Goal: Information Seeking & Learning: Learn about a topic

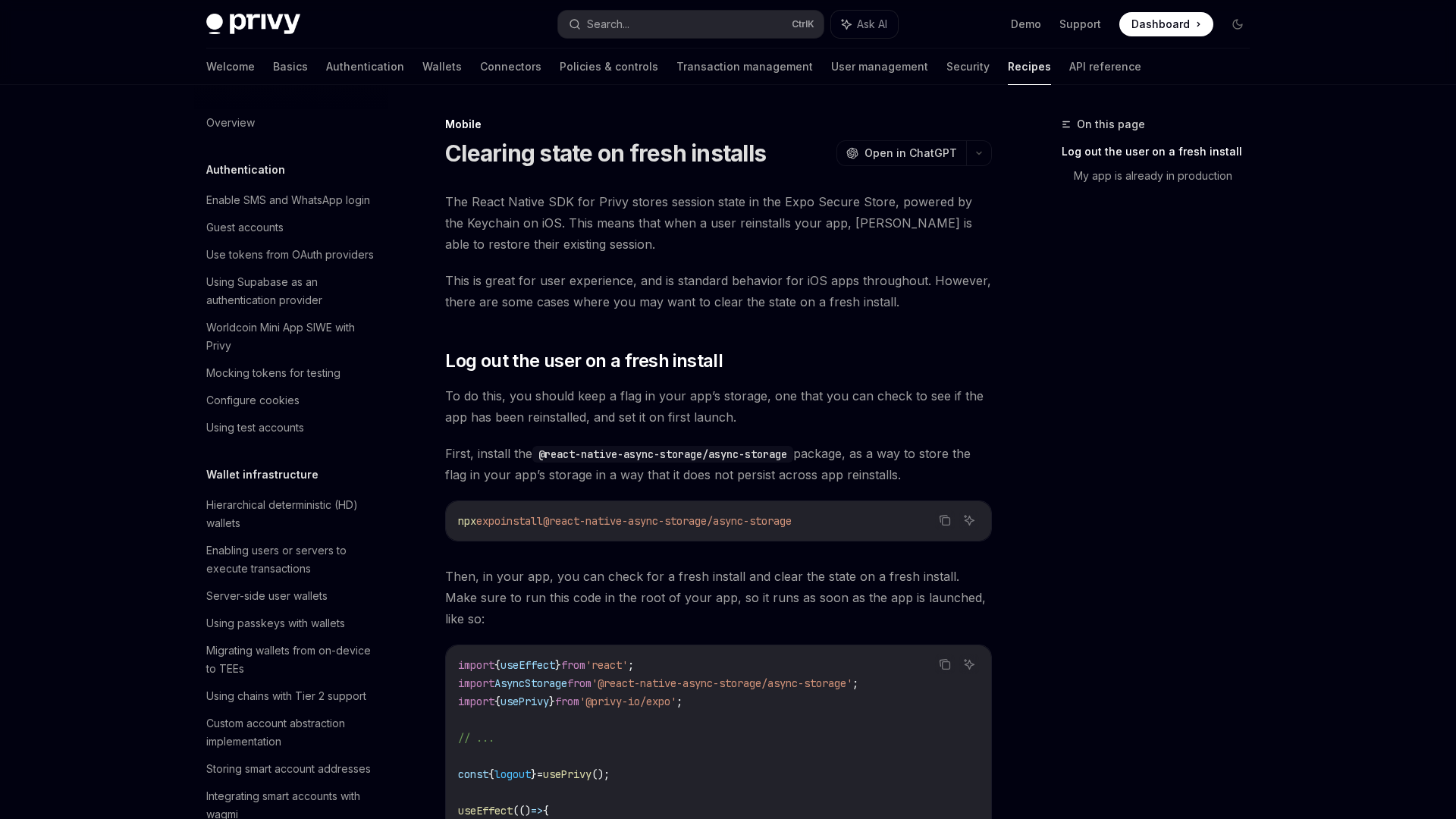
scroll to position [1546, 0]
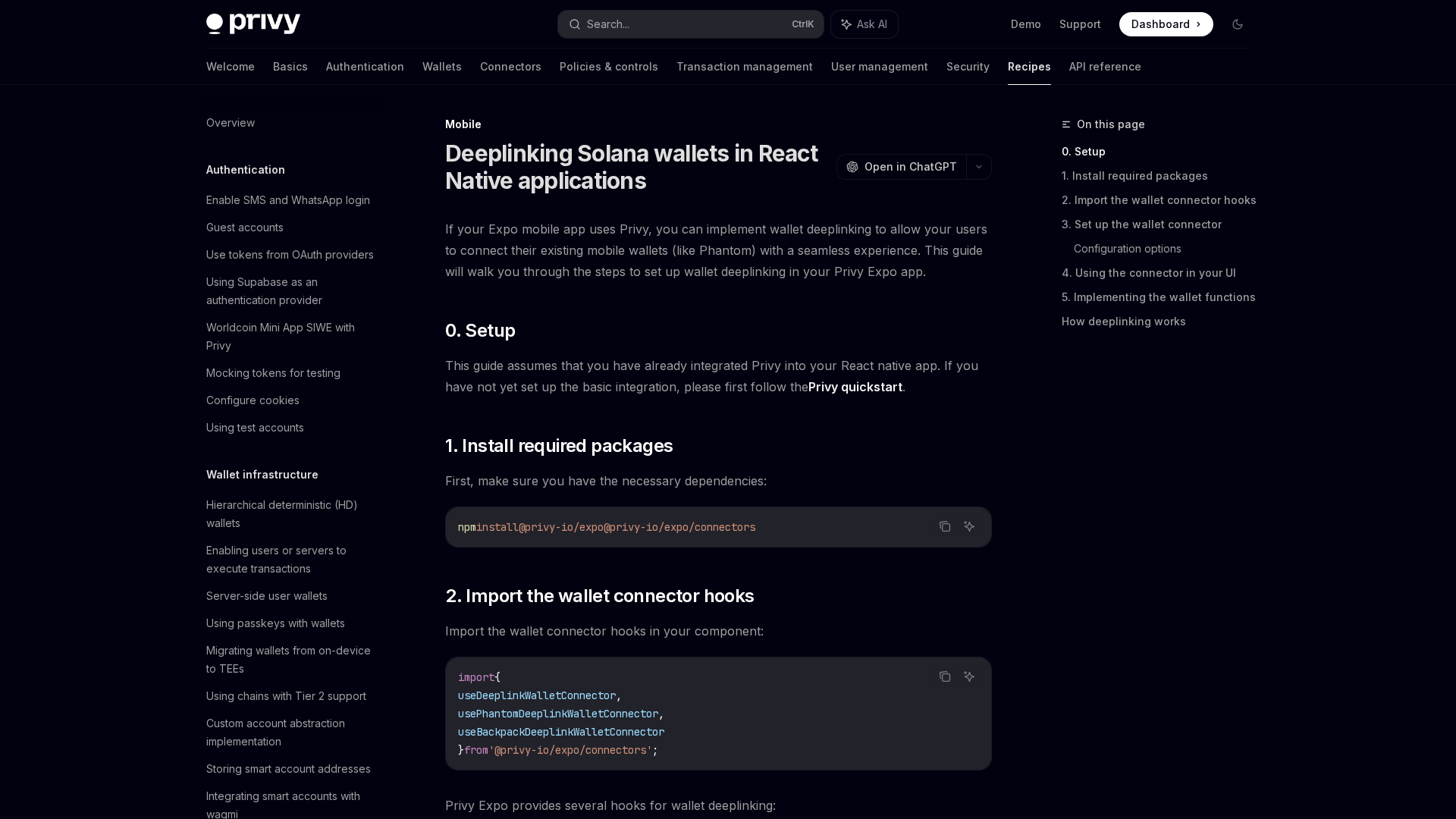
scroll to position [1510, 0]
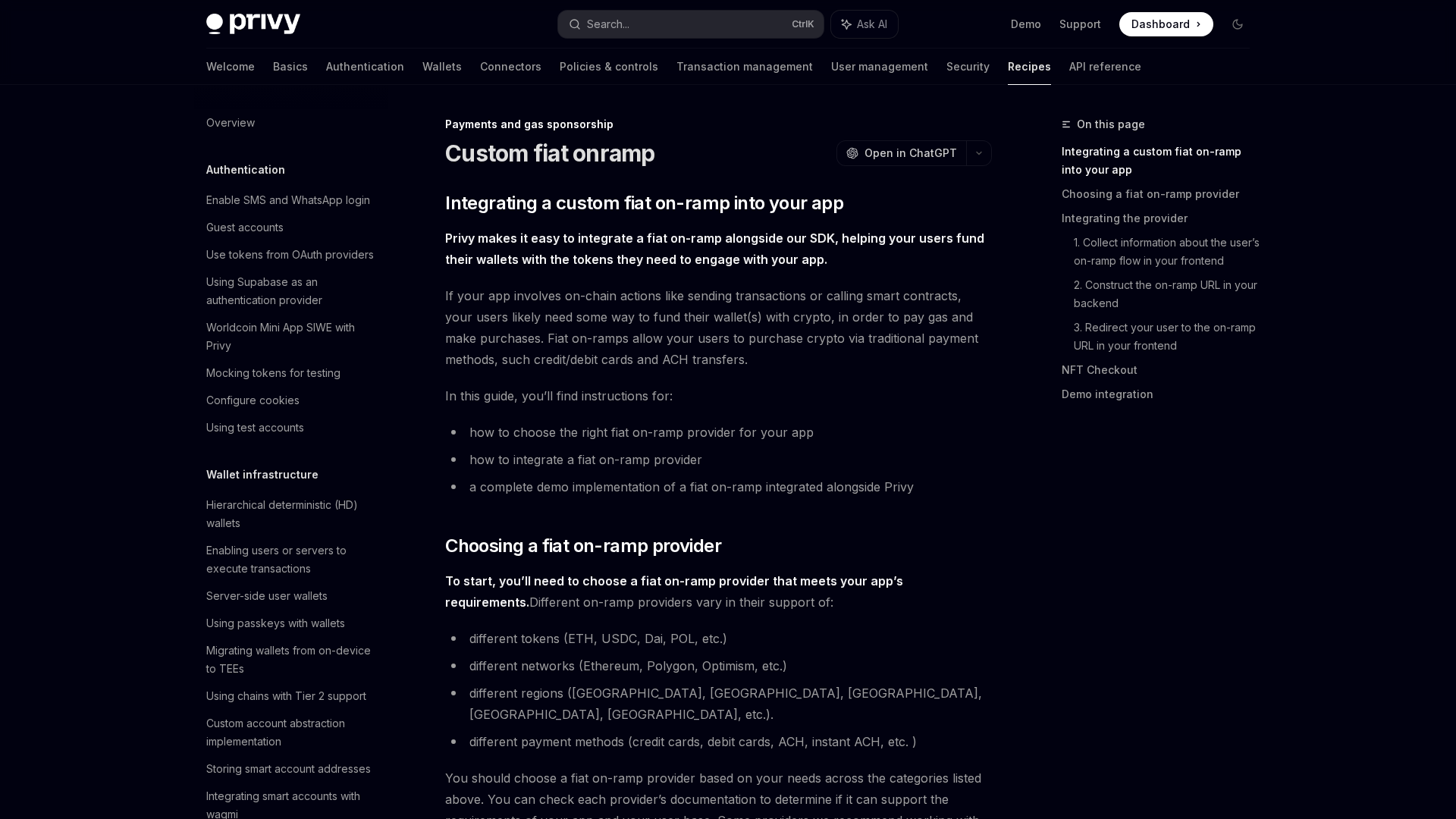
scroll to position [1009, 0]
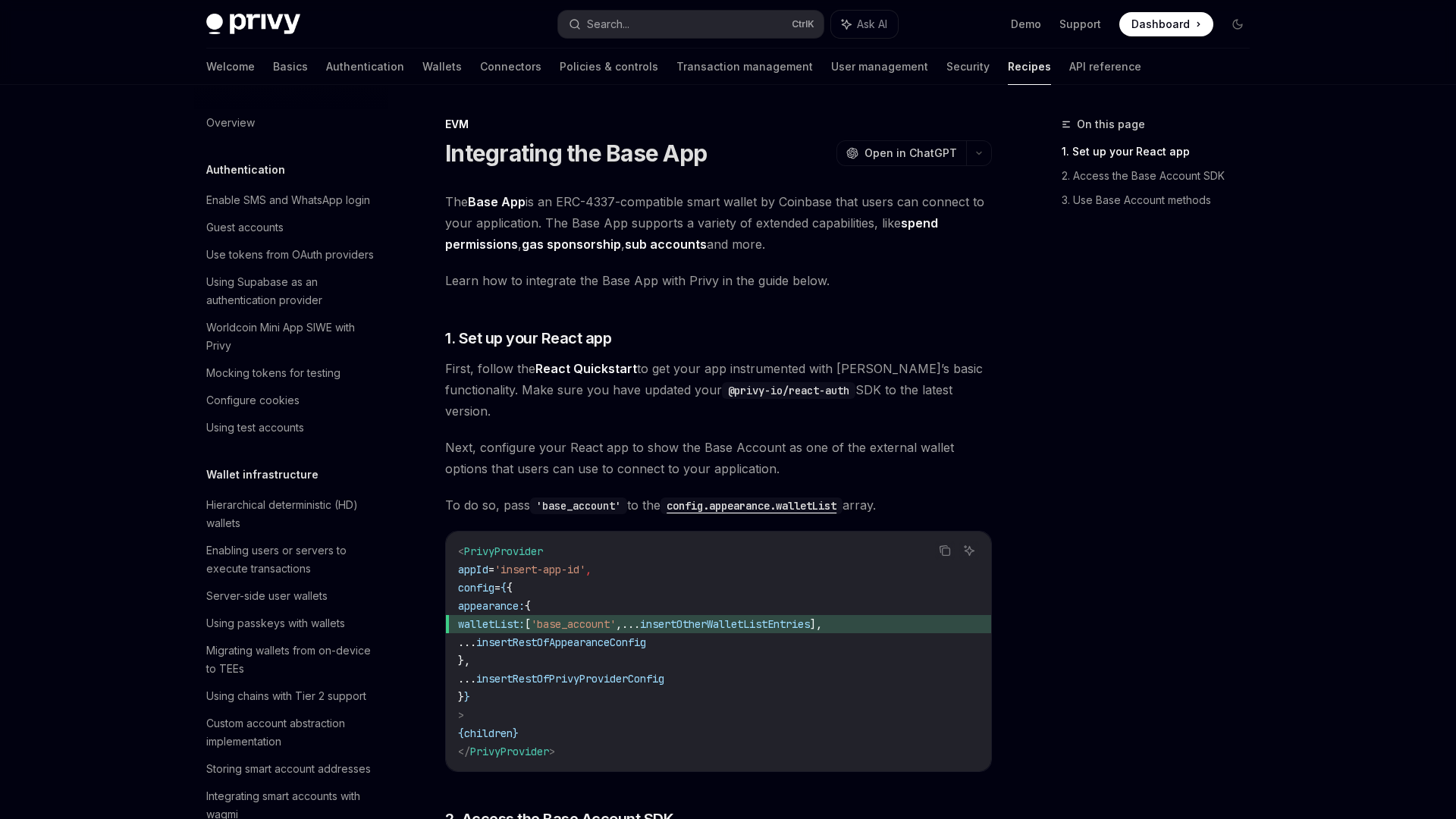
scroll to position [1783, 0]
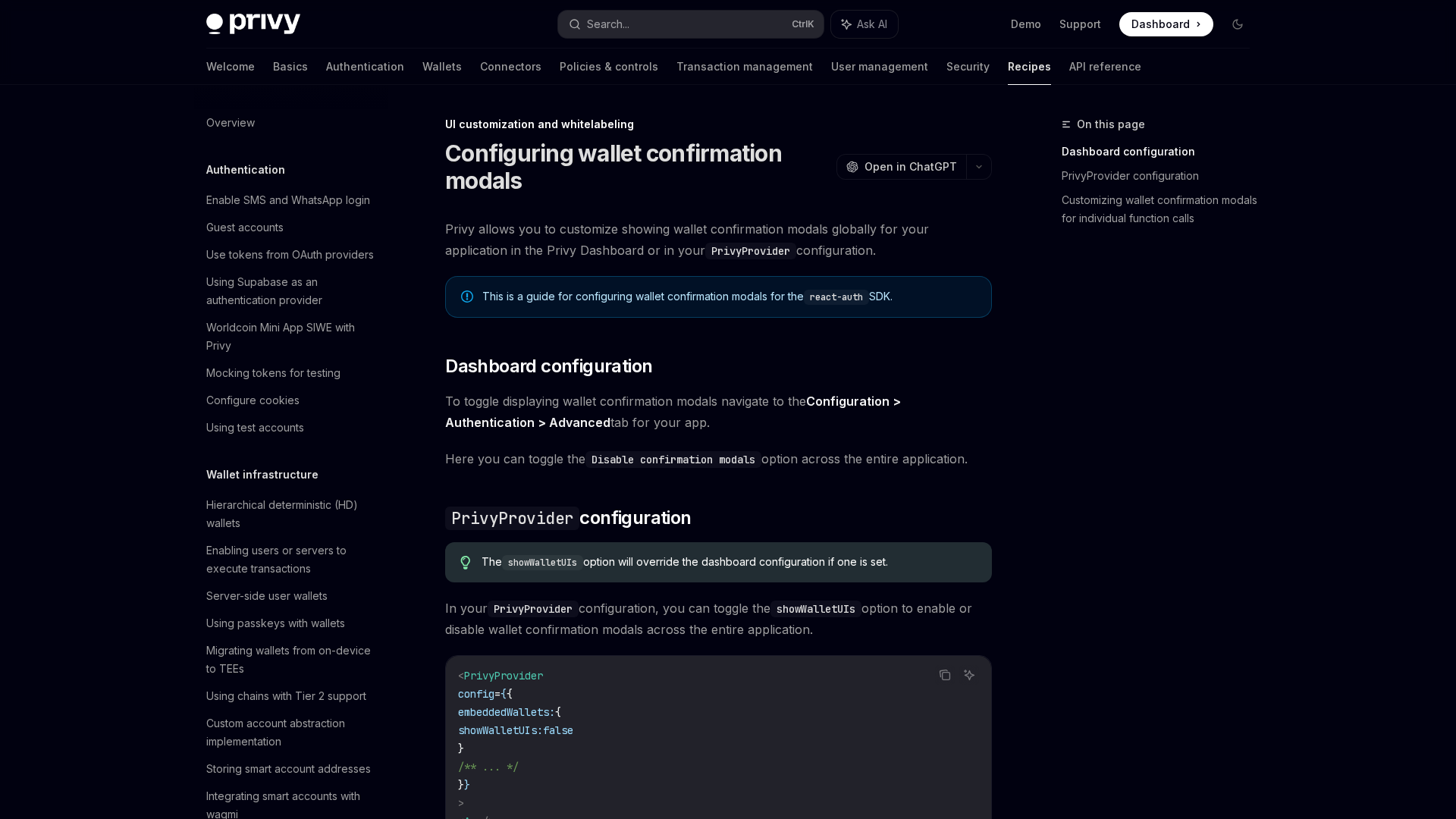
scroll to position [467, 0]
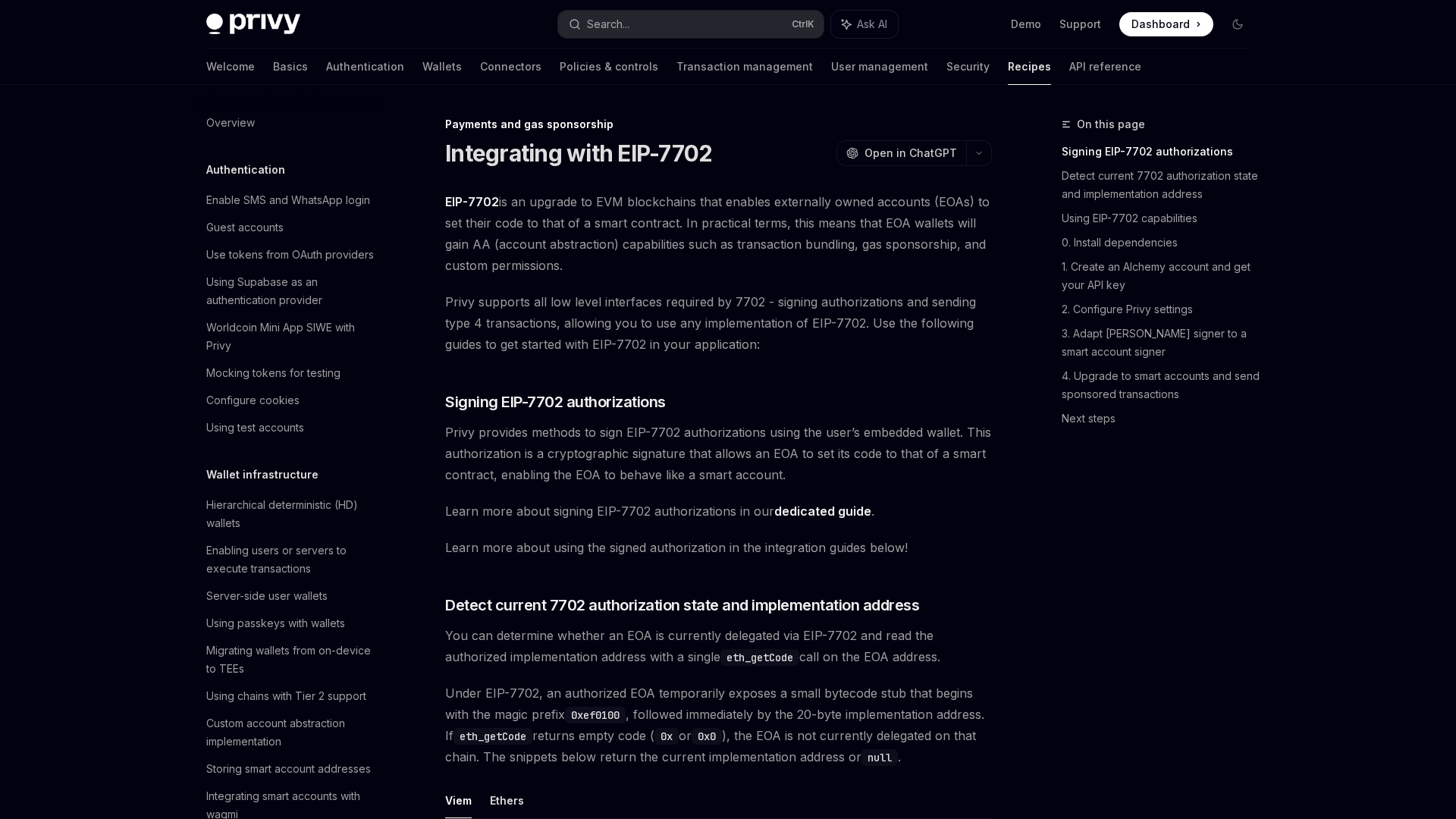
scroll to position [1137, 0]
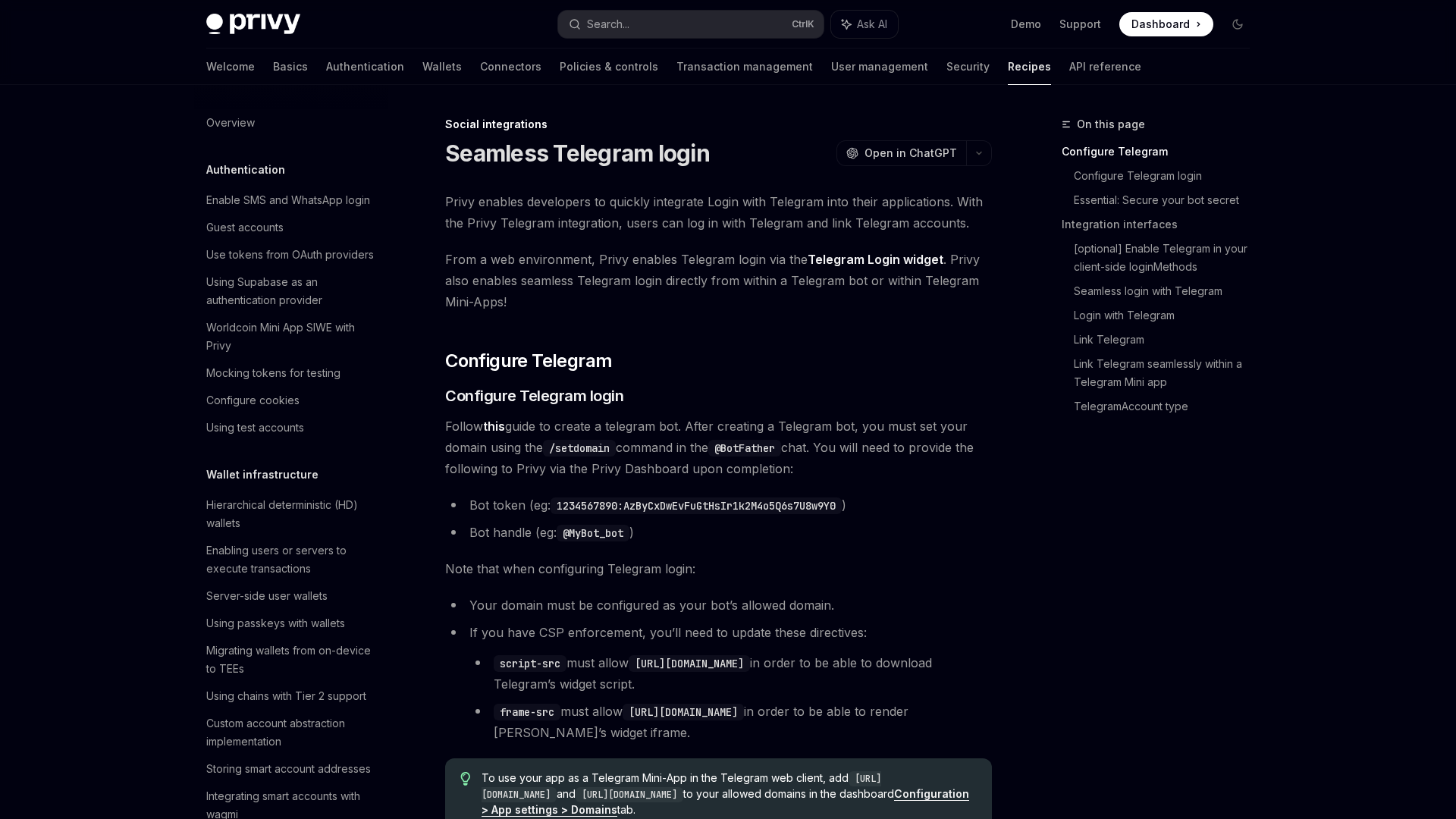
scroll to position [877, 0]
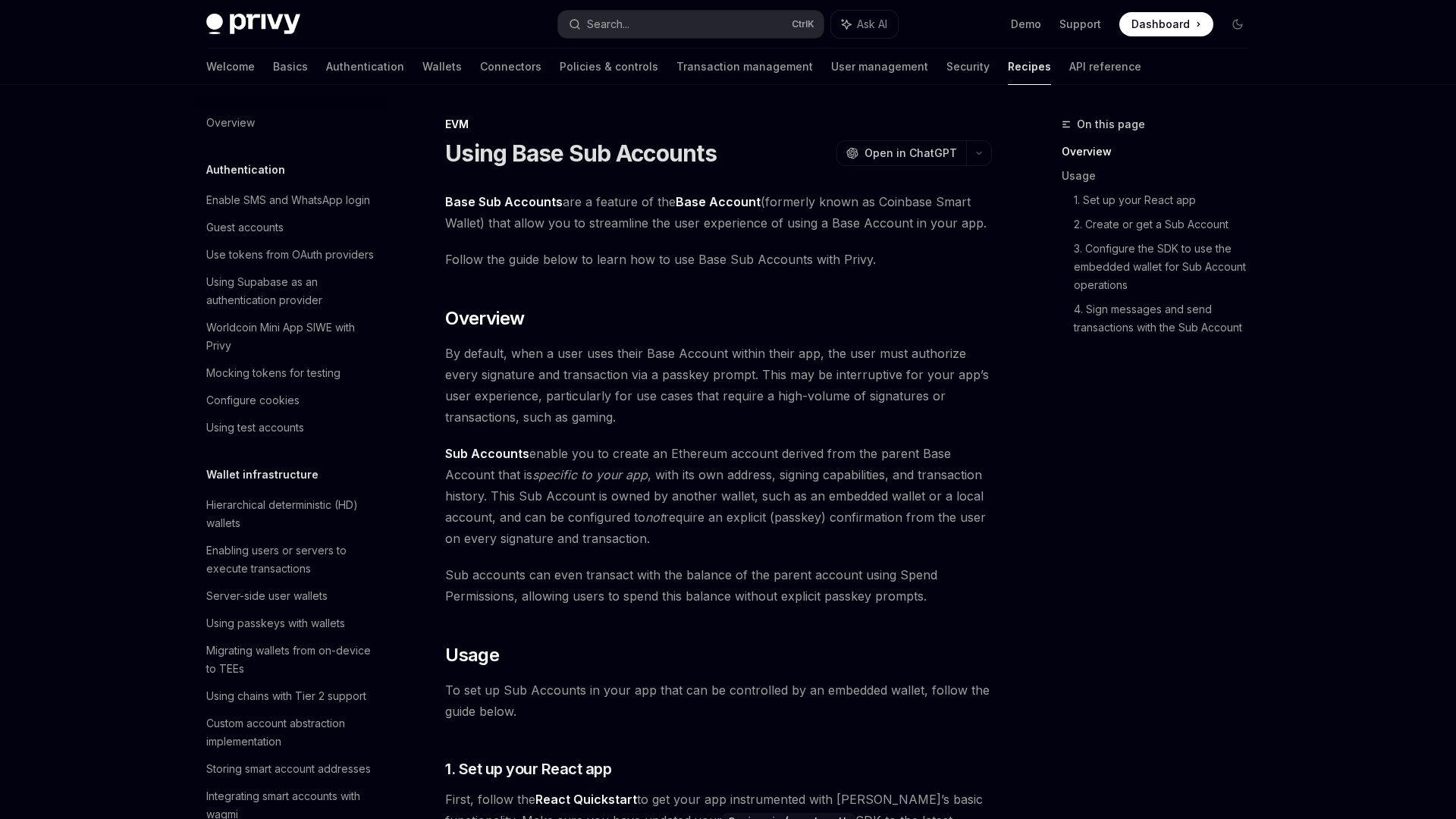
scroll to position [1811, 0]
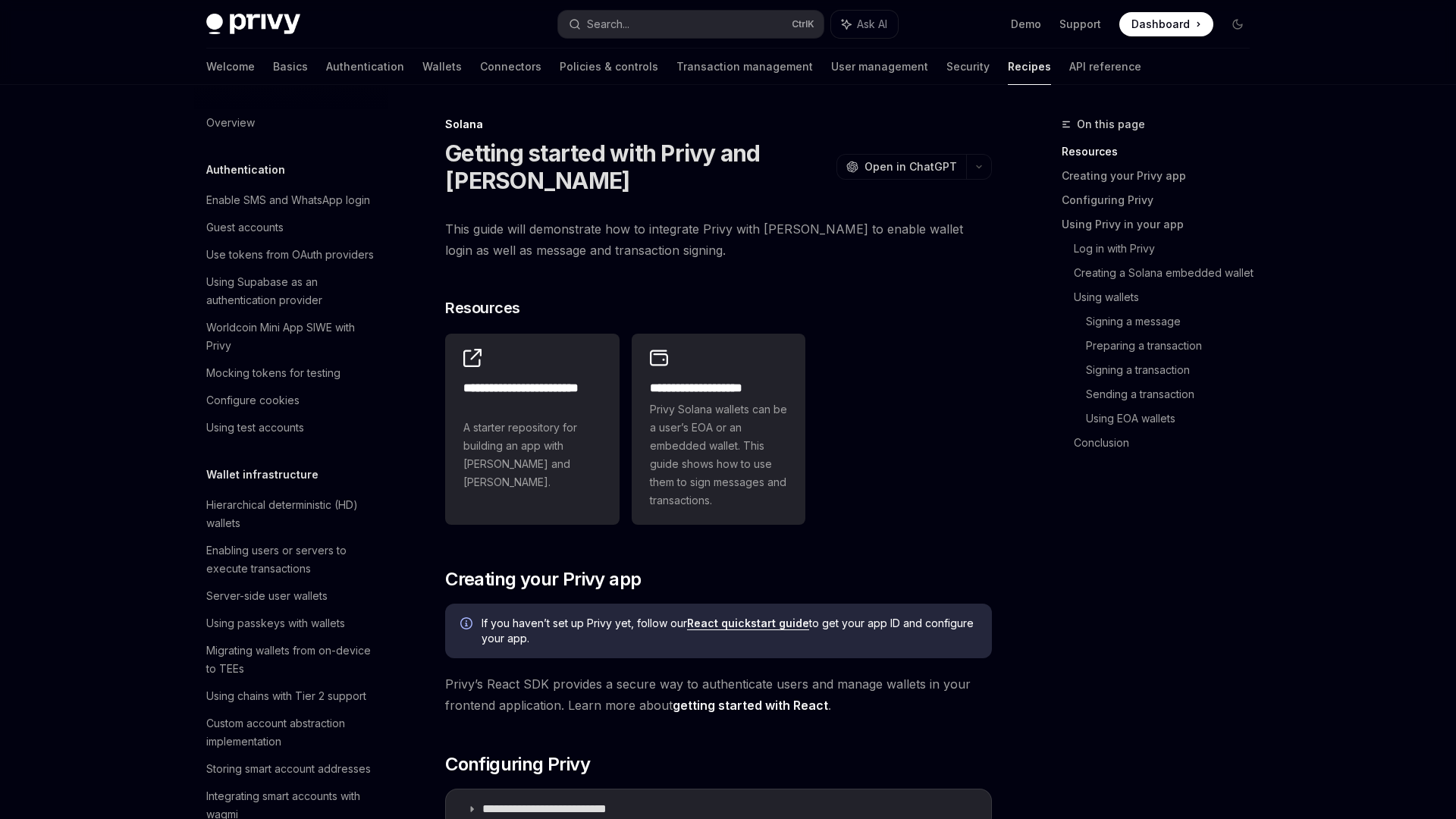
scroll to position [1920, 0]
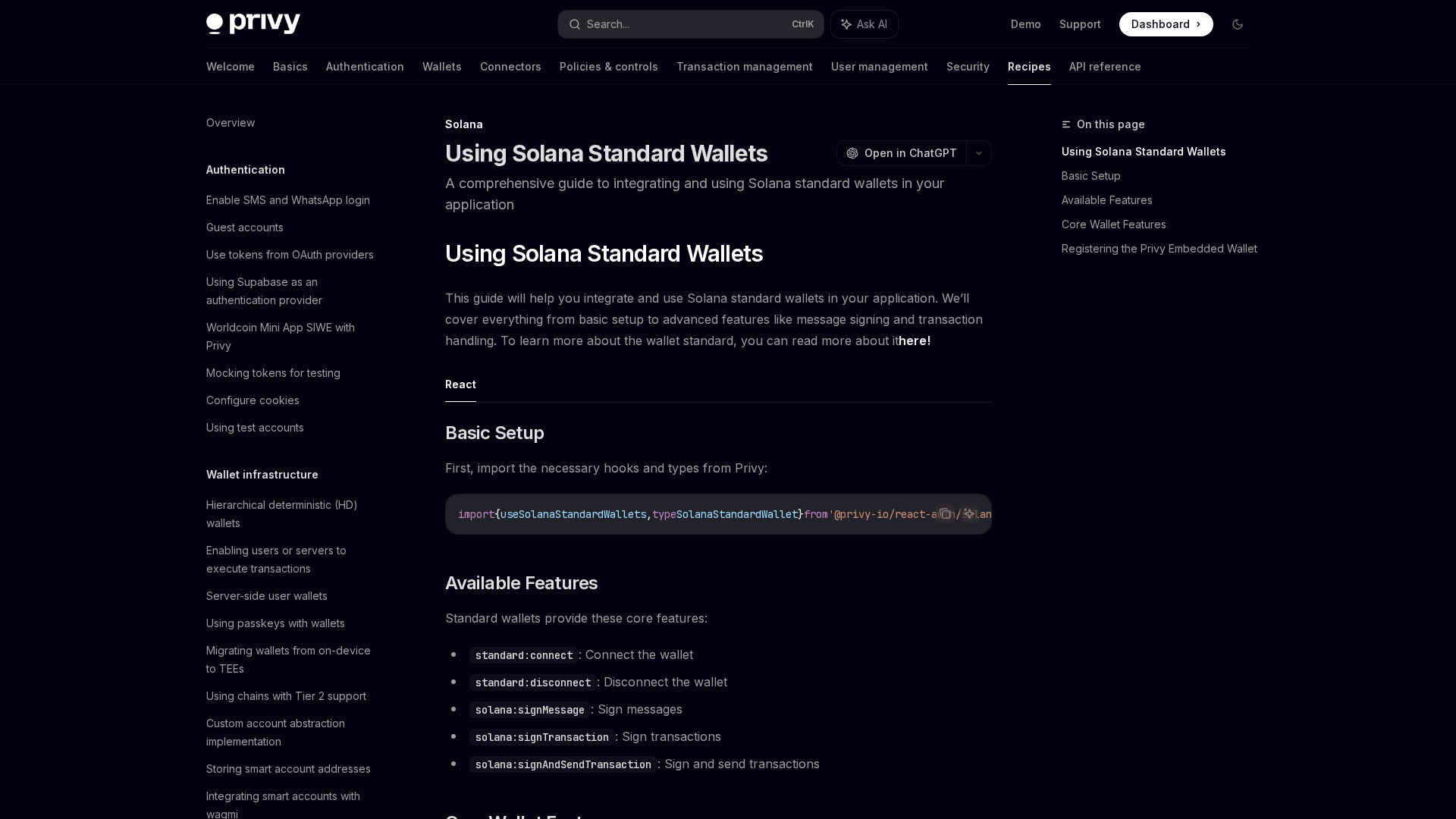
scroll to position [1920, 0]
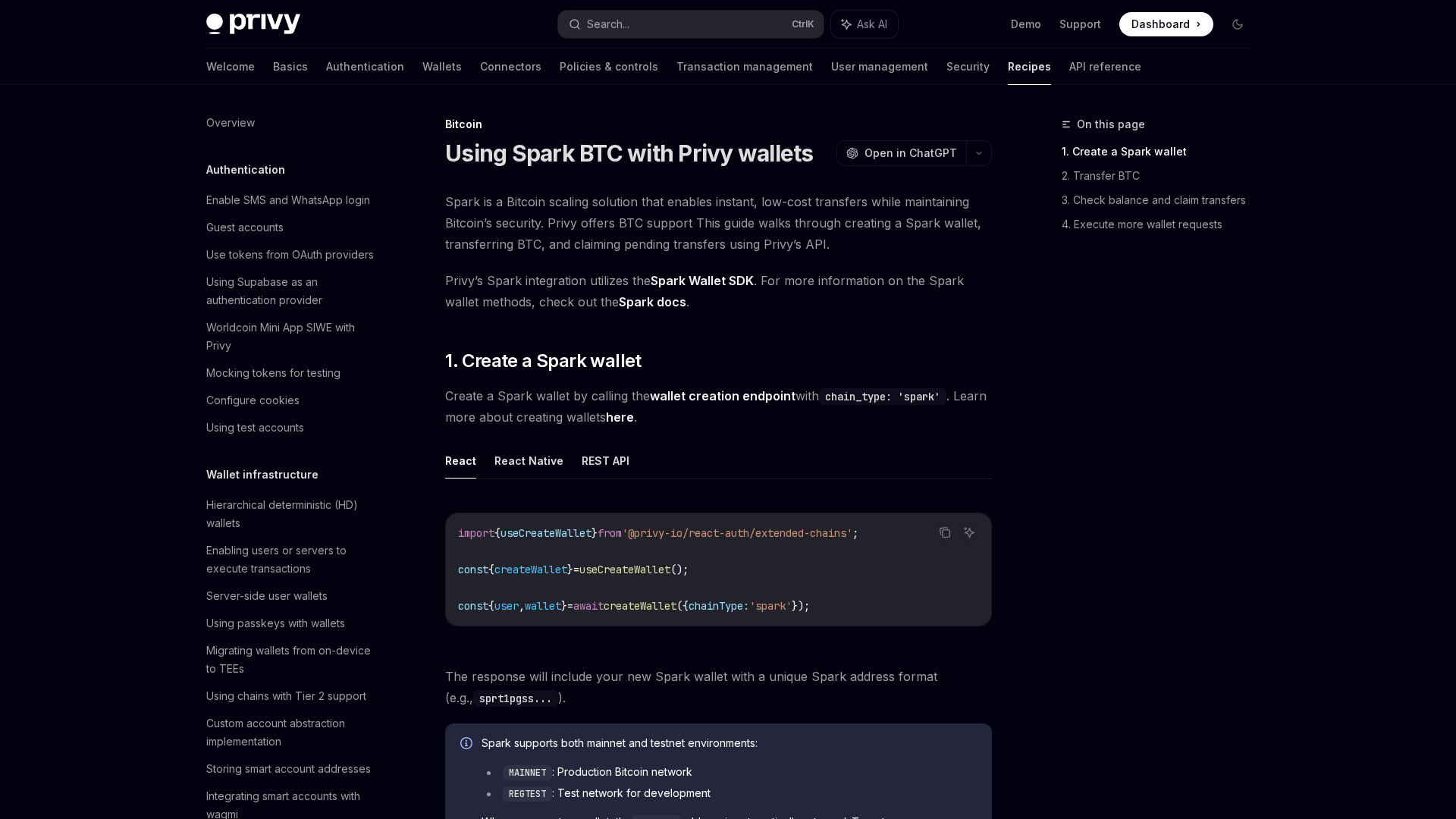
scroll to position [1938, 0]
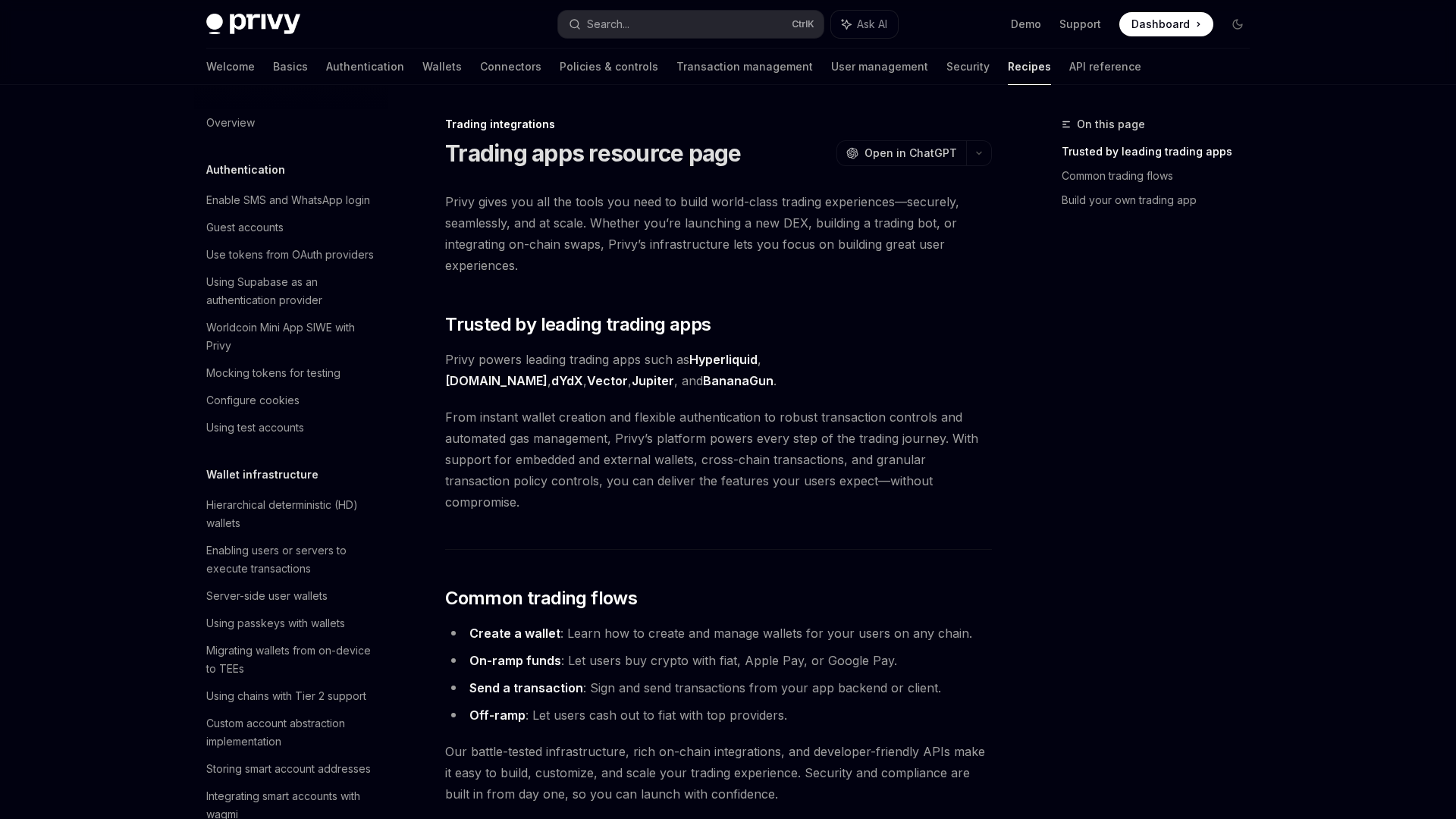
scroll to position [1259, 0]
